Goal: Check status

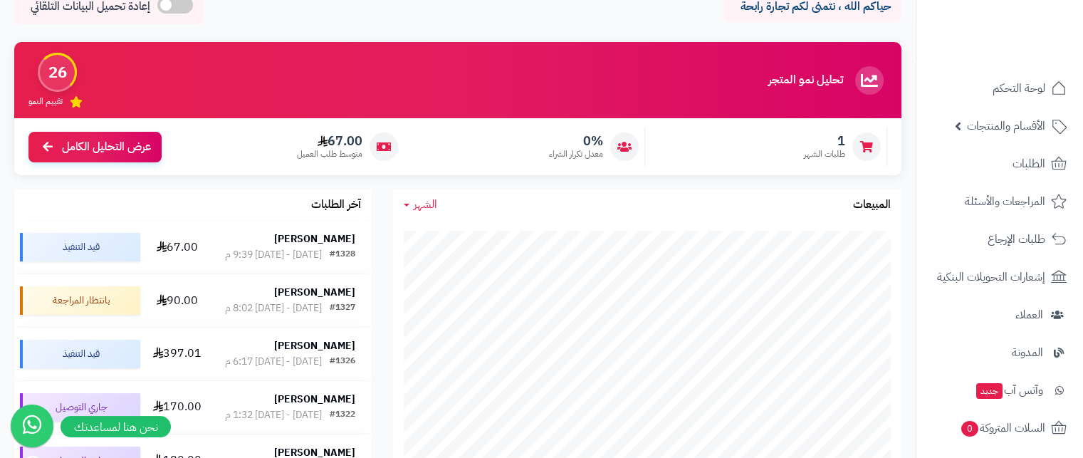
scroll to position [71, 0]
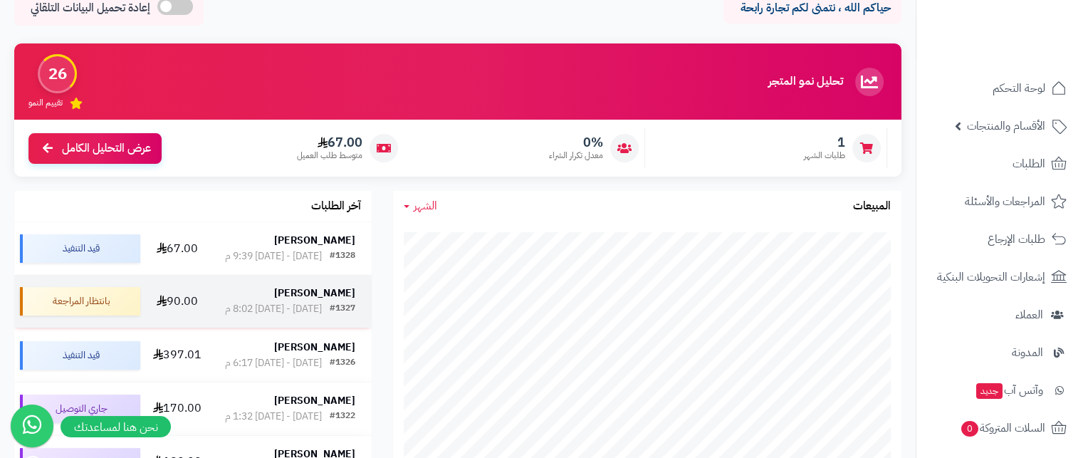
click at [300, 316] on div "[DATE] - [DATE] 8:02 م" at bounding box center [273, 309] width 97 height 14
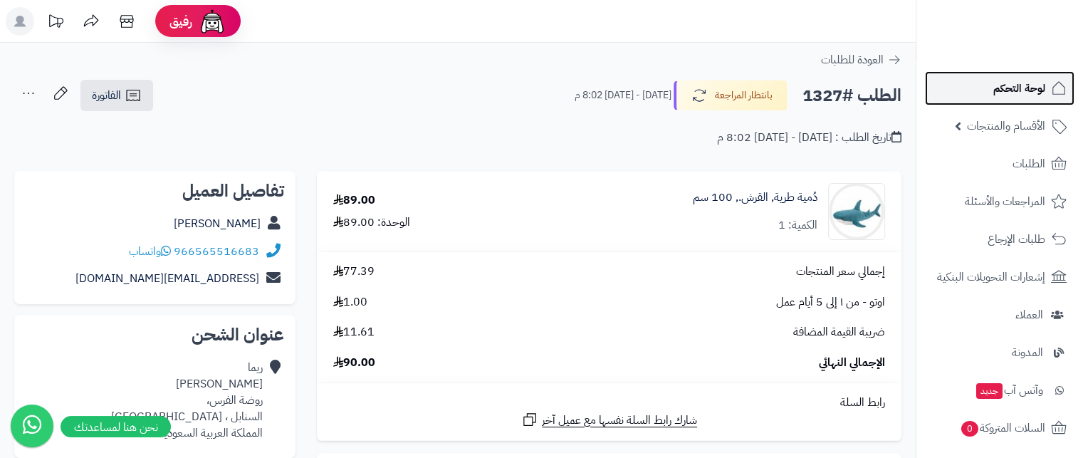
click at [1005, 95] on span "لوحة التحكم" at bounding box center [1019, 88] width 52 height 20
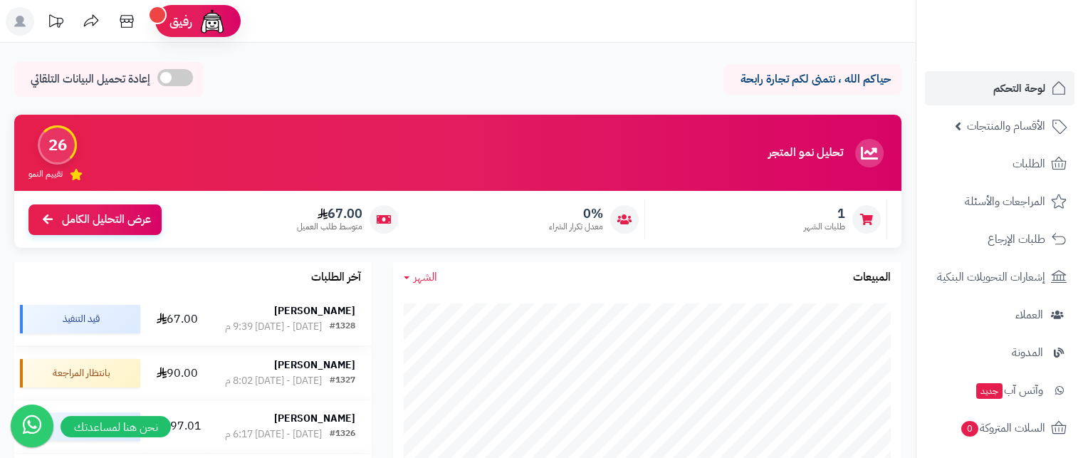
click at [303, 324] on div "الإثنين - ١١ أغسطس ٢٠٢٥ - 9:39 م" at bounding box center [273, 327] width 97 height 14
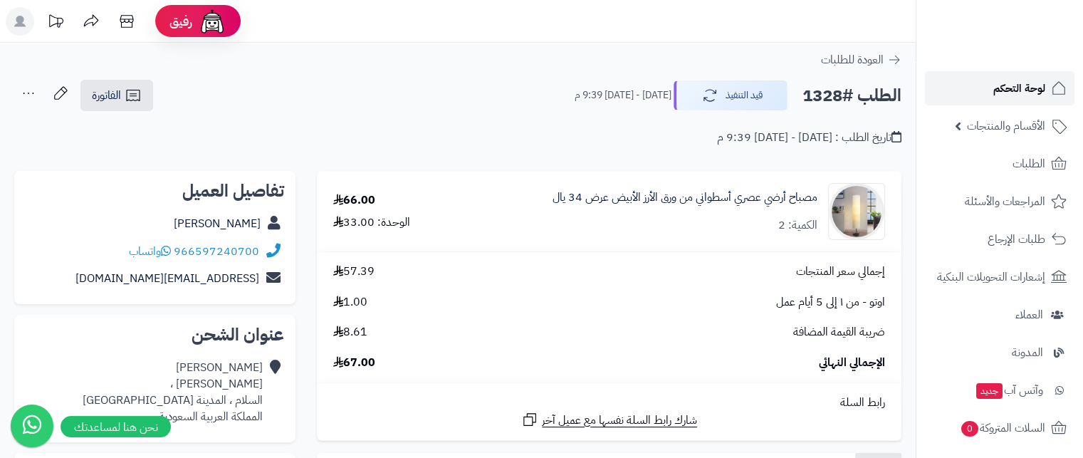
click at [1011, 80] on span "لوحة التحكم" at bounding box center [1019, 88] width 52 height 20
